Goal: Use online tool/utility: Utilize a website feature to perform a specific function

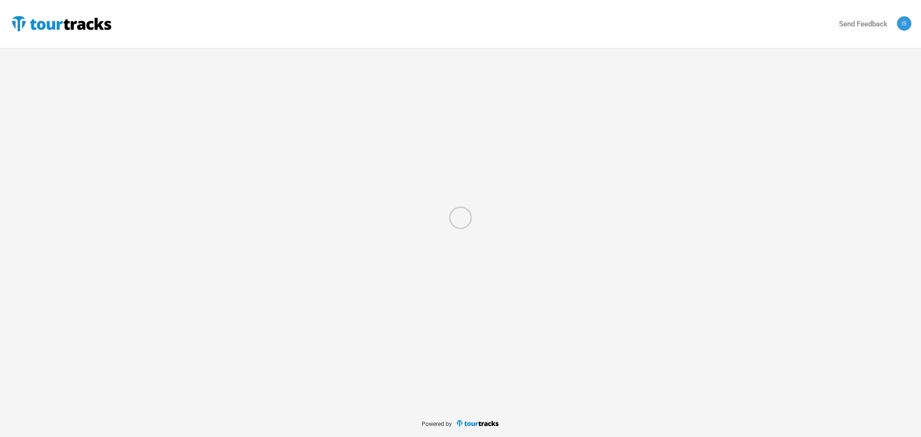
click at [368, 158] on div at bounding box center [460, 218] width 921 height 437
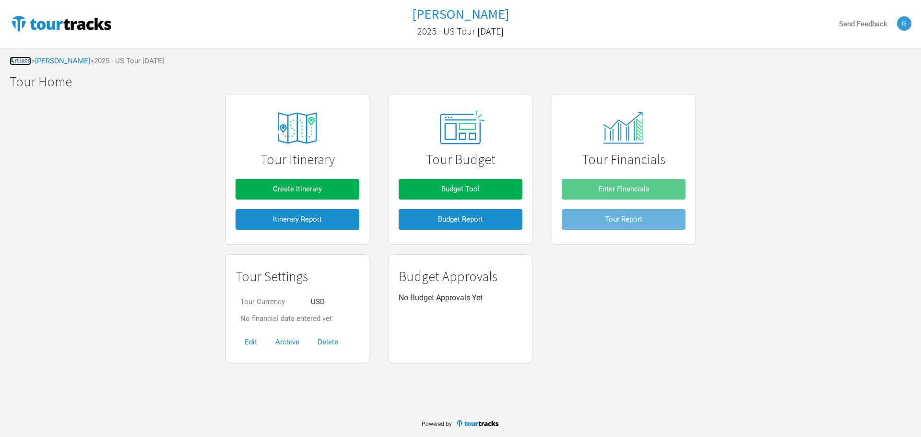
click at [17, 59] on link "Artists" at bounding box center [21, 61] width 22 height 9
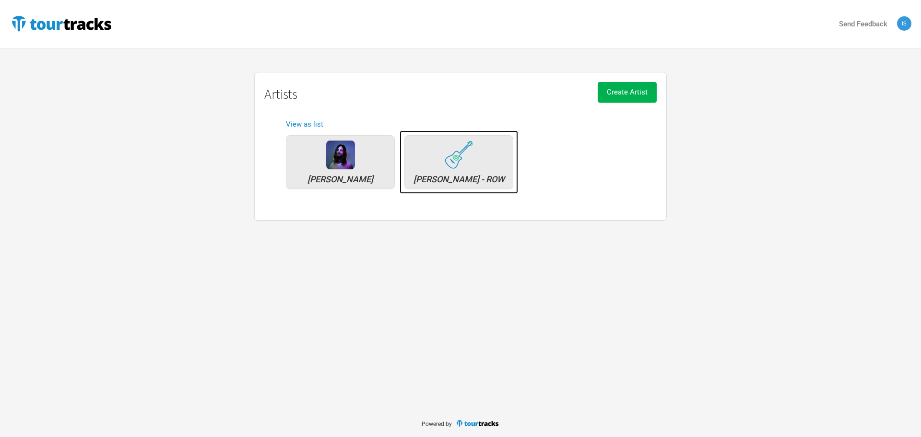
click at [438, 161] on div "[PERSON_NAME] - ROW" at bounding box center [459, 162] width 109 height 54
click at [438, 161] on div "Send Feedback Artists [PERSON_NAME] [PERSON_NAME] - ROW Create Artist Artists V…" at bounding box center [460, 205] width 921 height 410
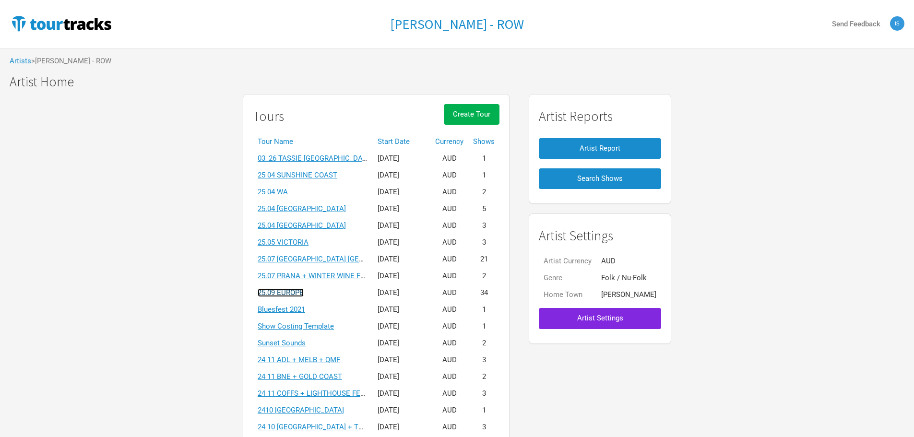
click at [300, 294] on link "25.09 EUROPE" at bounding box center [281, 292] width 46 height 9
click at [300, 294] on div "[PERSON_NAME] - ROW Send Feedback Artists > [PERSON_NAME] - ROW [PERSON_NAME] -…" at bounding box center [457, 431] width 914 height 862
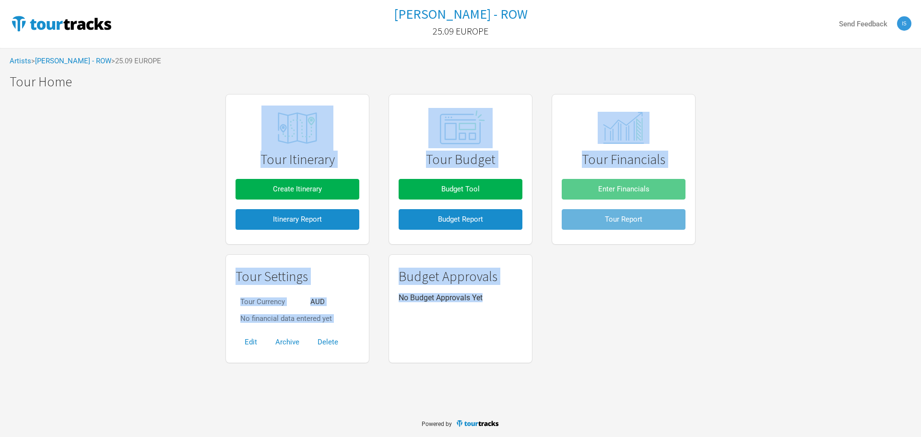
click at [689, 326] on div "Tour Settings Tour Currency AUD No financial data entered yet Edit Archive Dele…" at bounding box center [460, 309] width 489 height 118
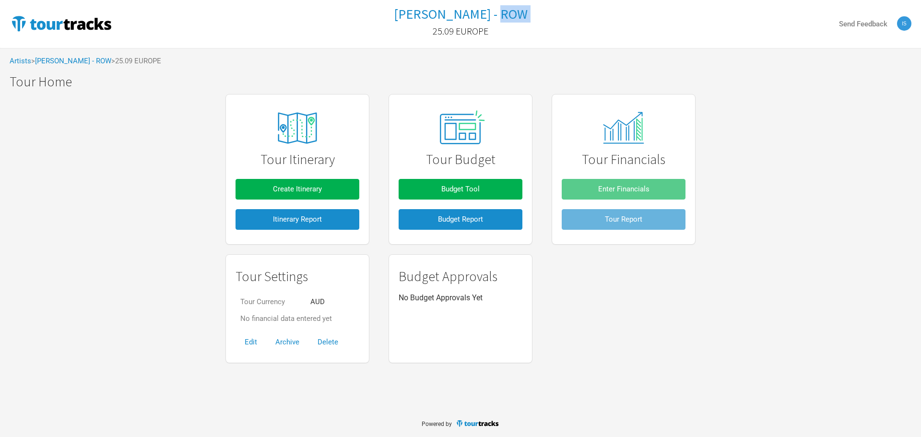
drag, startPoint x: 421, startPoint y: 35, endPoint x: 504, endPoint y: 30, distance: 82.6
click at [504, 30] on div "[PERSON_NAME] - ROW 25.09 EUROPE" at bounding box center [460, 24] width 301 height 38
click at [500, 34] on div "[PERSON_NAME] - ROW 25.09 EUROPE" at bounding box center [460, 24] width 301 height 38
drag, startPoint x: 430, startPoint y: 33, endPoint x: 490, endPoint y: 36, distance: 60.1
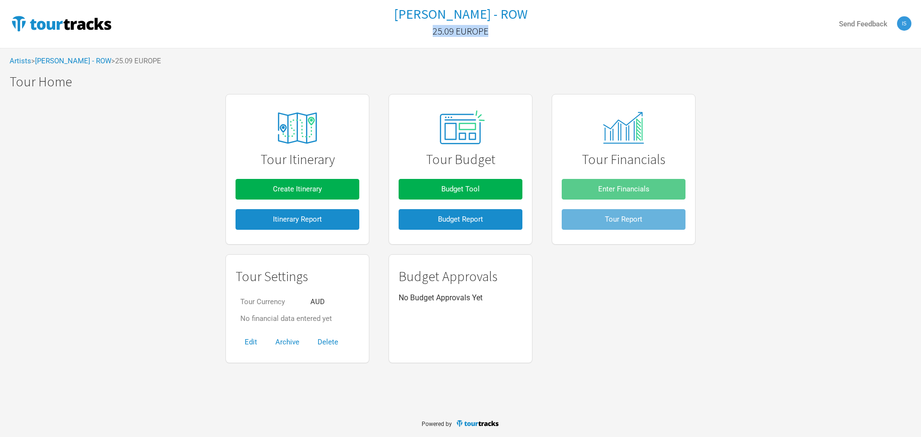
click at [490, 36] on div "[PERSON_NAME] - ROW 25.09 EUROPE" at bounding box center [460, 24] width 301 height 38
drag, startPoint x: 498, startPoint y: 34, endPoint x: 435, endPoint y: 32, distance: 62.9
click at [435, 32] on div "[PERSON_NAME] - ROW 25.09 EUROPE" at bounding box center [460, 24] width 301 height 38
copy h2 "25.09 EUROPE"
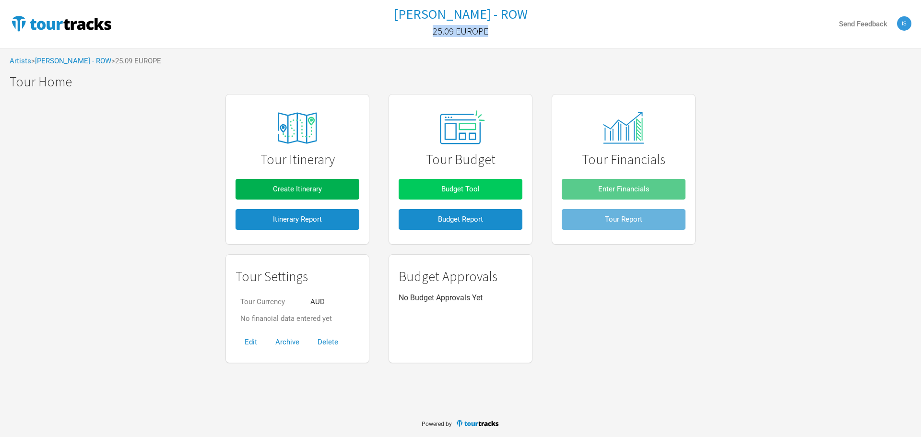
click at [509, 181] on button "Budget Tool" at bounding box center [461, 189] width 124 height 21
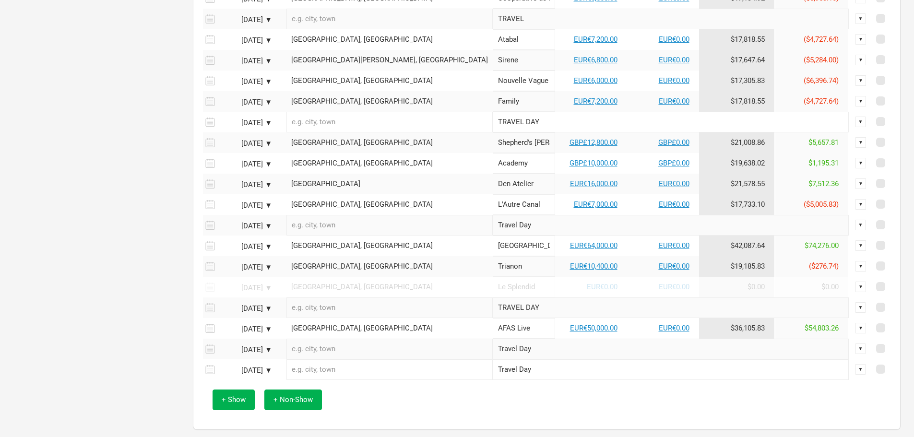
scroll to position [834, 0]
